Goal: Check status: Check status

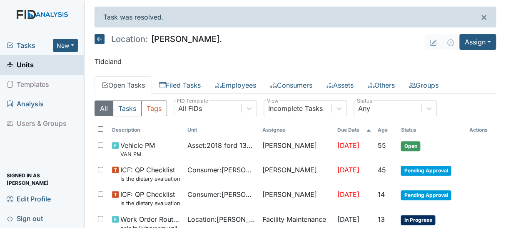
scroll to position [98, 0]
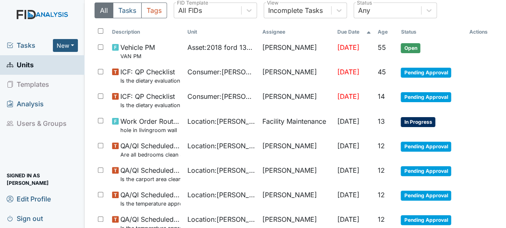
click at [25, 64] on span "Units" at bounding box center [20, 65] width 27 height 13
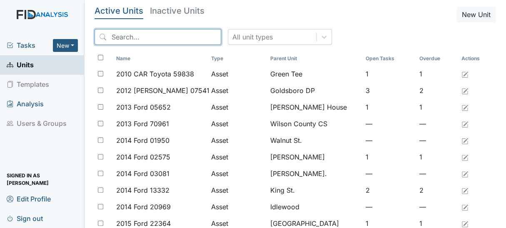
click at [138, 39] on input "search" at bounding box center [157, 37] width 126 height 16
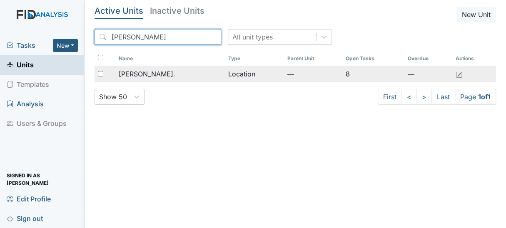
type input "dix"
click at [149, 74] on span "Dixon Rd." at bounding box center [147, 74] width 57 height 10
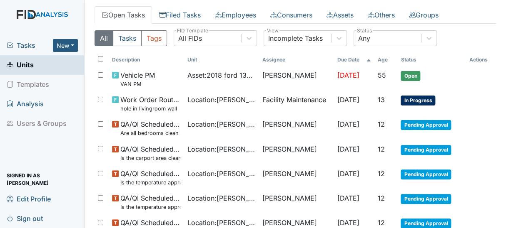
scroll to position [33, 0]
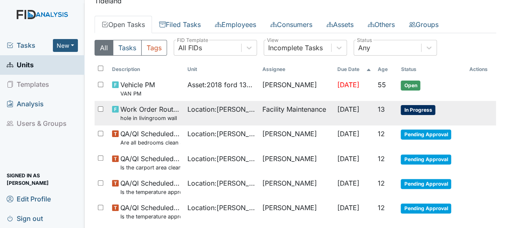
click at [290, 109] on td "Facility Maintenance" at bounding box center [296, 113] width 75 height 25
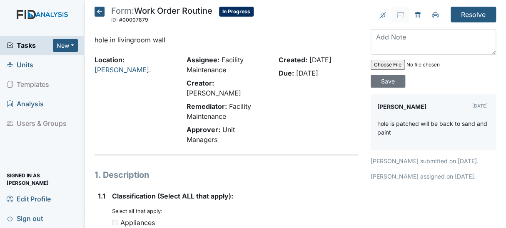
click at [479, 5] on main "Form: Work Order Routine ID: #00007879 In Progress Autosaving... hole in living…" at bounding box center [294, 114] width 421 height 228
click at [476, 9] on input "Resolve" at bounding box center [472, 15] width 45 height 16
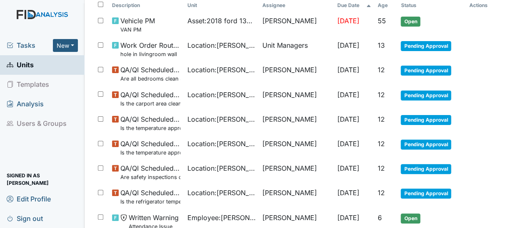
scroll to position [81, 0]
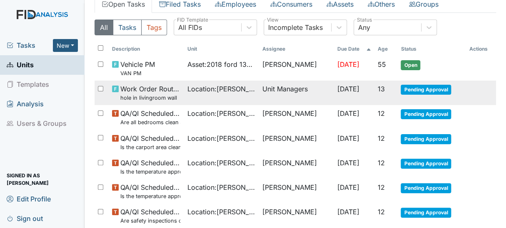
click at [144, 89] on span "Work Order Routine hole in livingroom wall" at bounding box center [150, 93] width 60 height 18
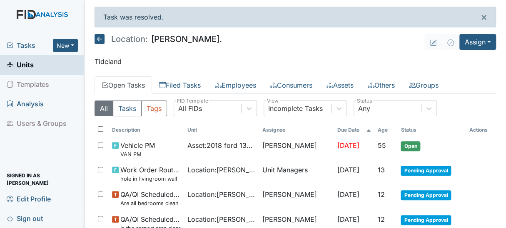
click at [26, 62] on span "Units" at bounding box center [20, 65] width 27 height 13
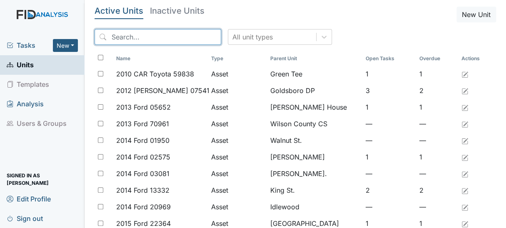
click at [126, 34] on input "search" at bounding box center [157, 37] width 126 height 16
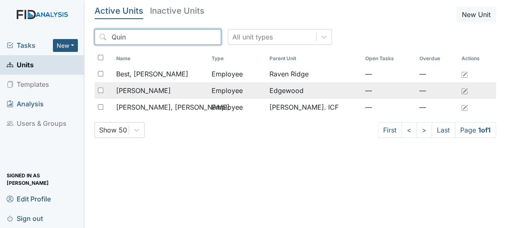
type input "Quin"
click at [165, 90] on span "[PERSON_NAME]" at bounding box center [143, 91] width 55 height 10
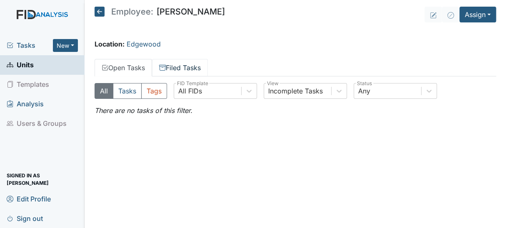
click at [186, 69] on link "Filed Tasks" at bounding box center [180, 67] width 56 height 17
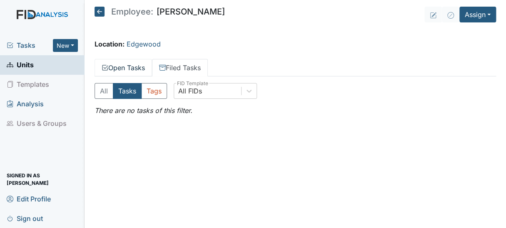
click at [129, 66] on link "Open Tasks" at bounding box center [122, 67] width 57 height 17
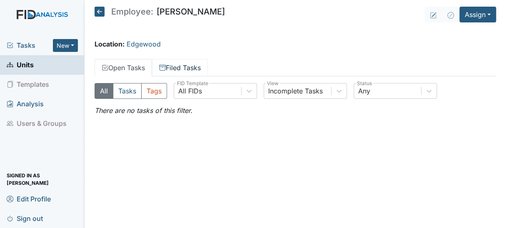
click at [184, 64] on link "Filed Tasks" at bounding box center [180, 67] width 56 height 17
